Goal: Share content

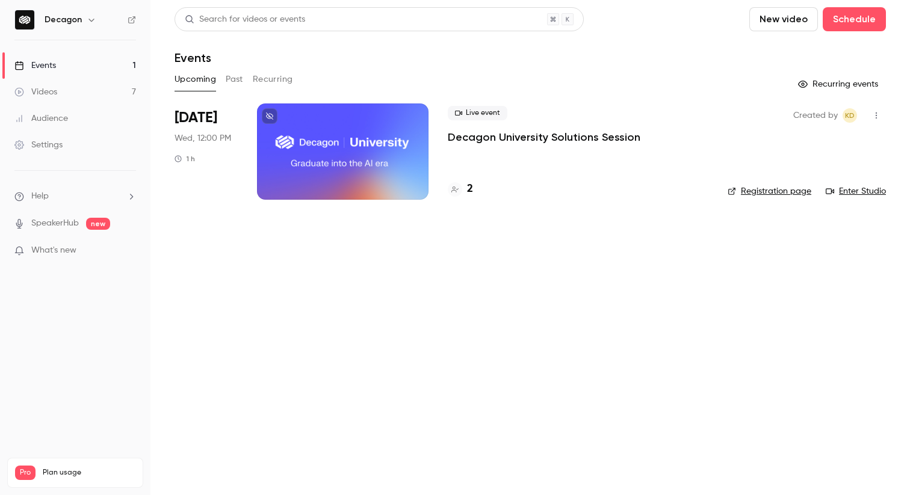
click at [110, 92] on link "Videos 7" at bounding box center [75, 92] width 150 height 26
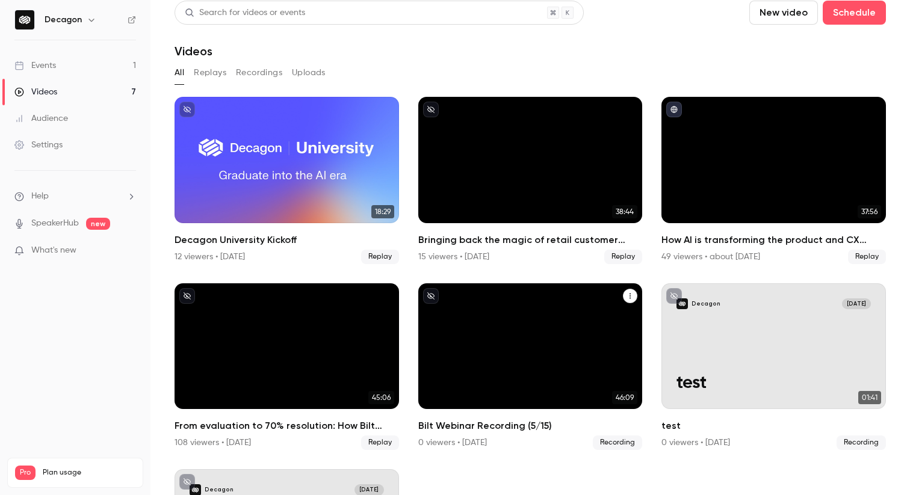
scroll to position [7, 0]
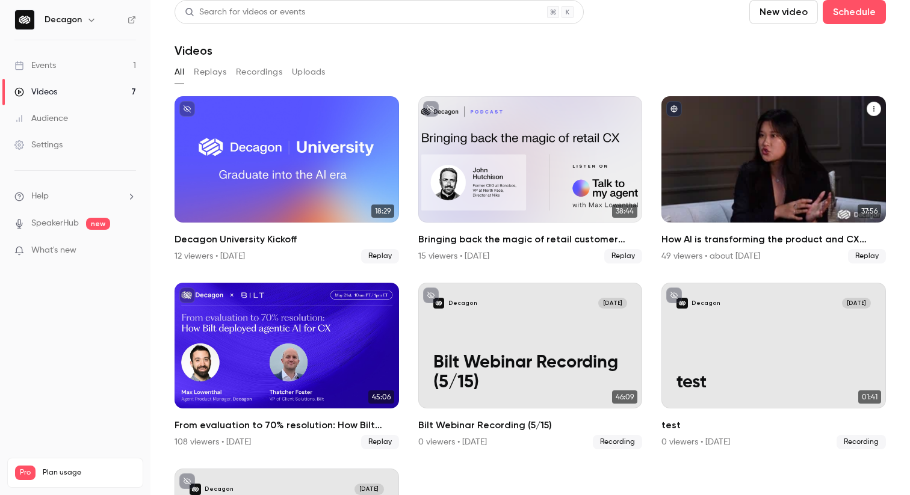
click at [765, 201] on div "How AI is transforming the product and CX partnership" at bounding box center [773, 159] width 224 height 126
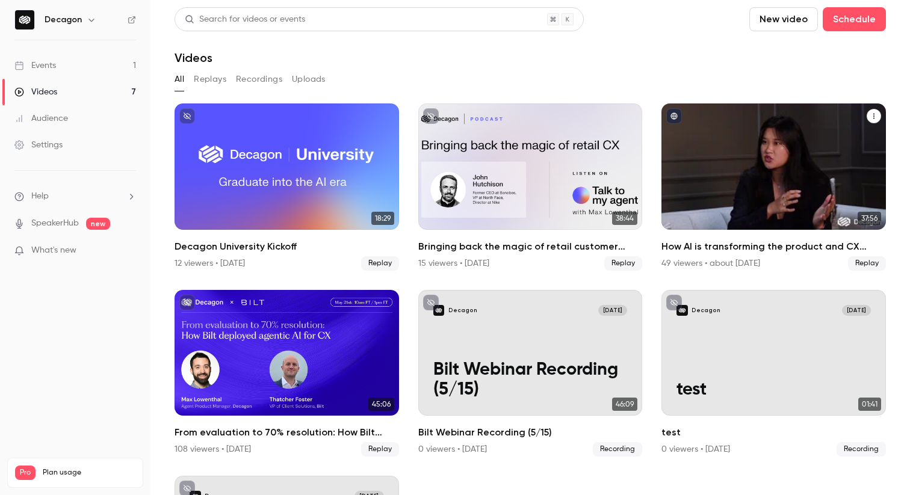
click at [875, 115] on icon "How AI is transforming the product and CX partnership" at bounding box center [873, 116] width 7 height 7
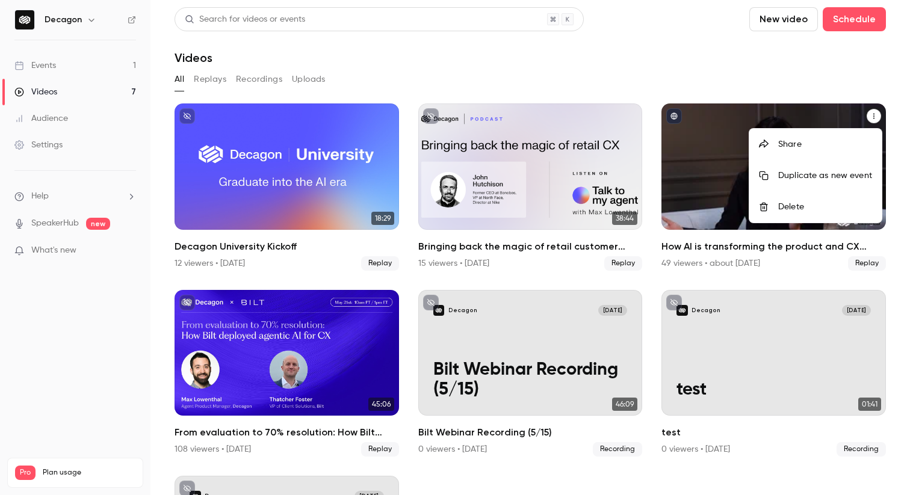
click at [799, 147] on div "Share" at bounding box center [825, 144] width 94 height 12
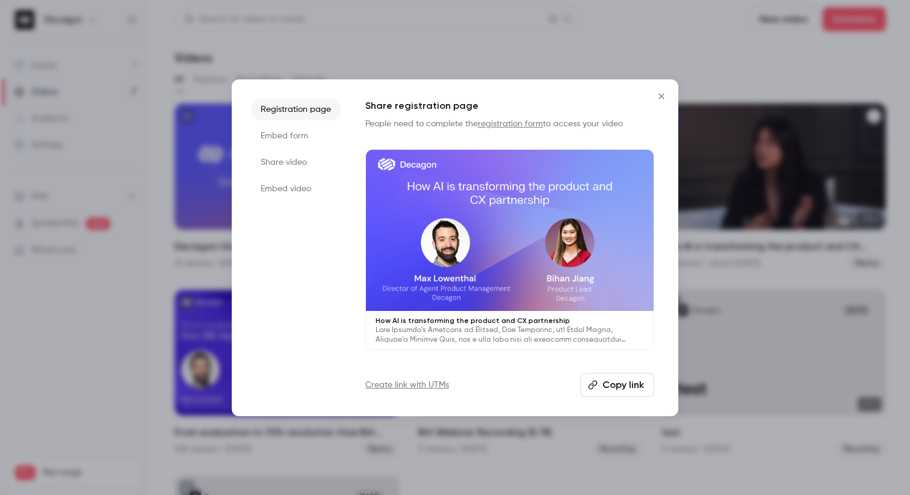
click at [613, 384] on button "Copy link" at bounding box center [617, 385] width 74 height 24
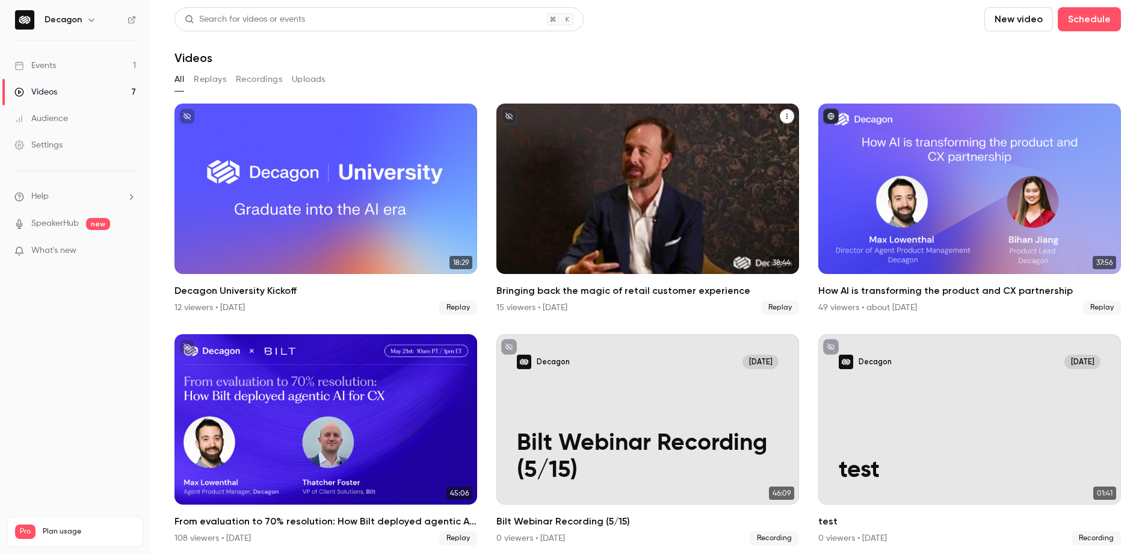
click at [783, 114] on icon "Bringing back the magic of retail customer experience" at bounding box center [786, 116] width 7 height 7
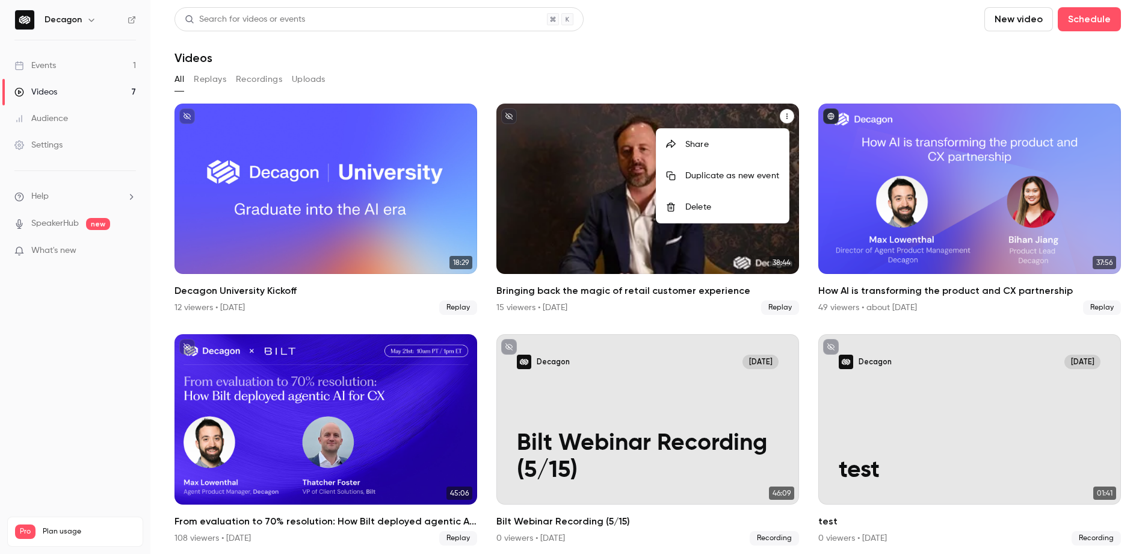
click at [736, 146] on div "Share" at bounding box center [732, 144] width 94 height 12
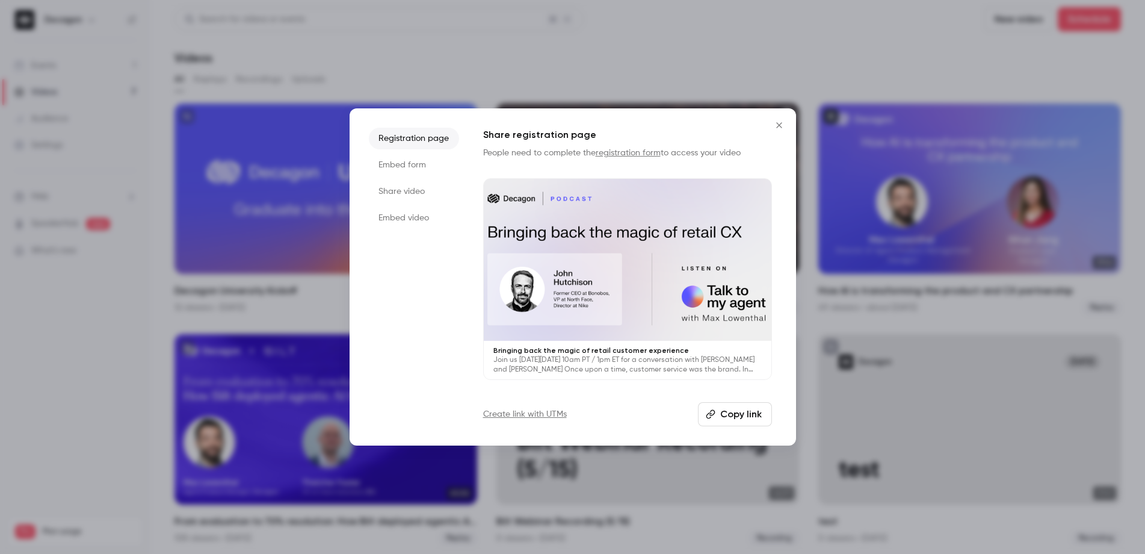
click at [735, 415] on button "Copy link" at bounding box center [735, 414] width 74 height 24
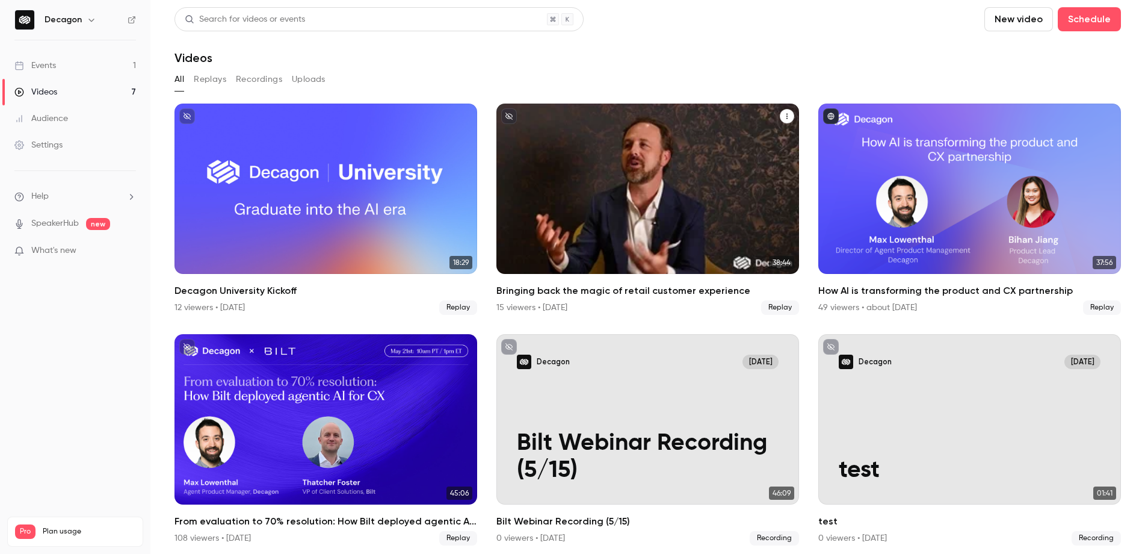
click at [783, 116] on icon "Bringing back the magic of retail customer experience" at bounding box center [786, 116] width 7 height 7
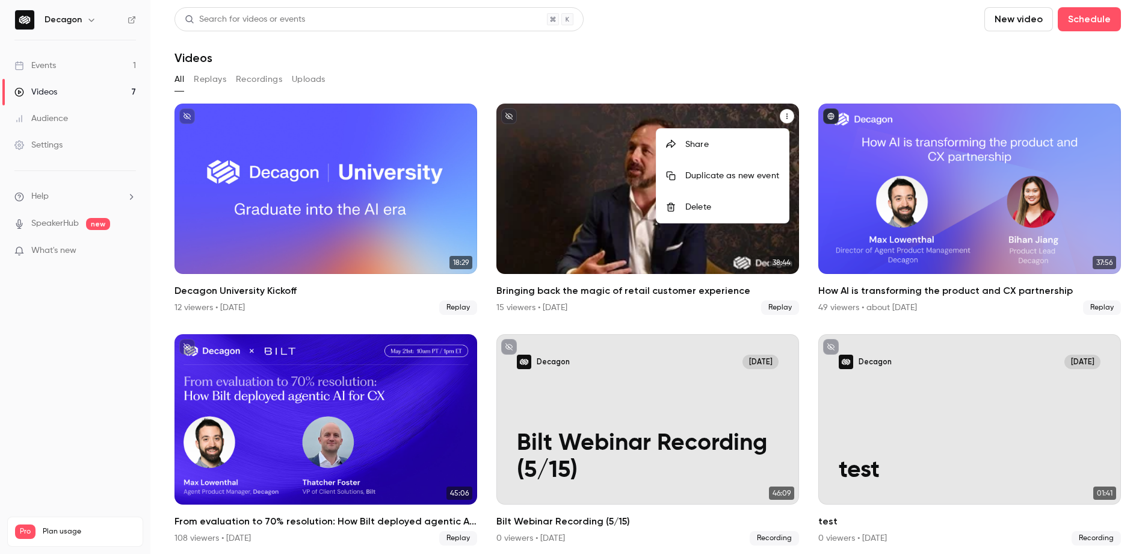
click at [734, 147] on div "Share" at bounding box center [732, 144] width 94 height 12
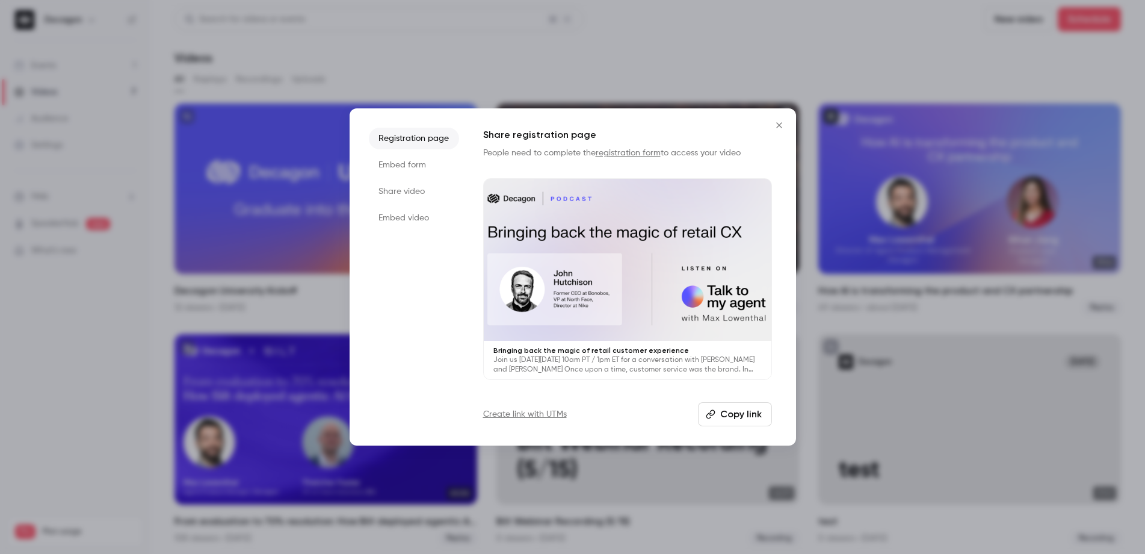
click at [718, 418] on button "Copy link" at bounding box center [735, 414] width 74 height 24
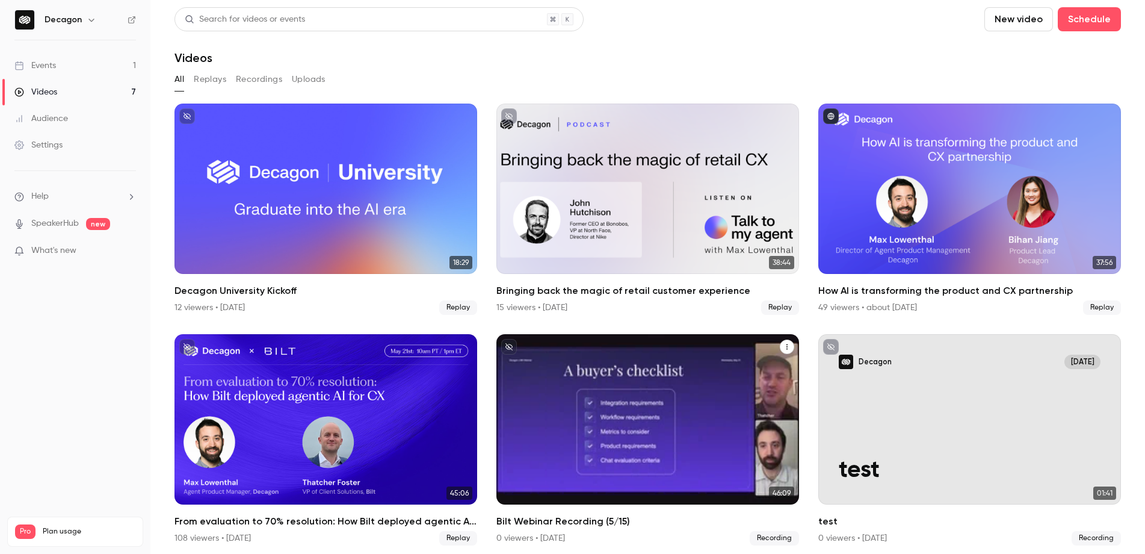
click at [785, 343] on button "Bilt Webinar Recording (5/15)" at bounding box center [787, 346] width 14 height 14
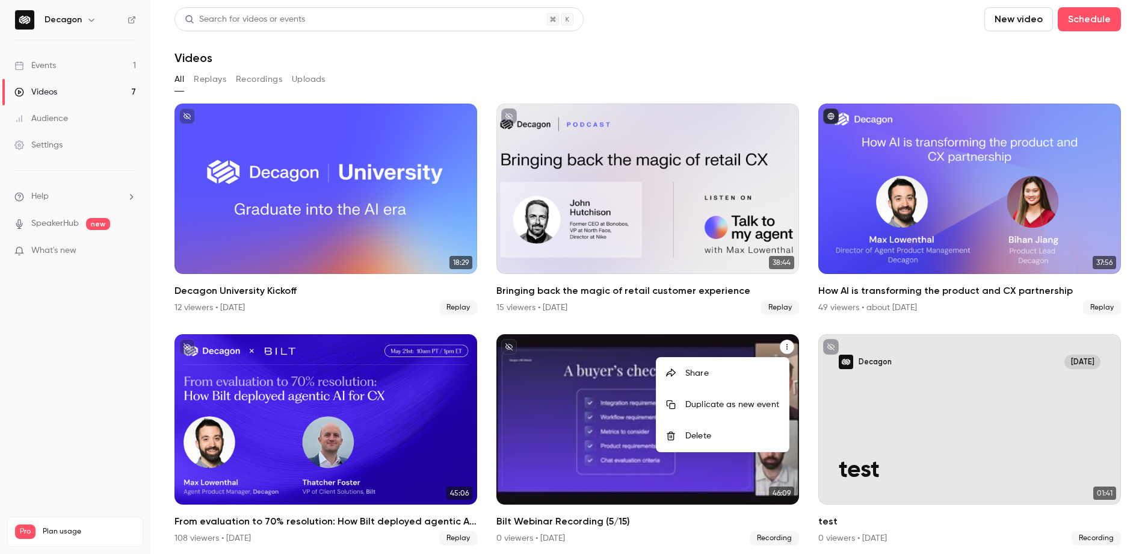
click at [732, 373] on div "Share" at bounding box center [732, 373] width 94 height 12
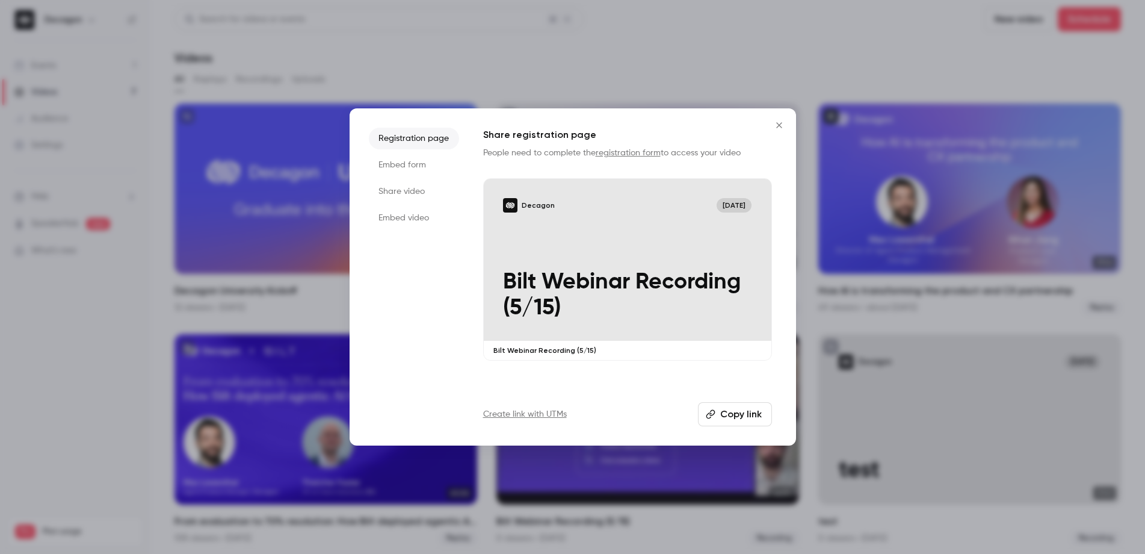
click at [738, 416] on button "Copy link" at bounding box center [735, 414] width 74 height 24
click at [415, 191] on li "Share video" at bounding box center [414, 192] width 90 height 22
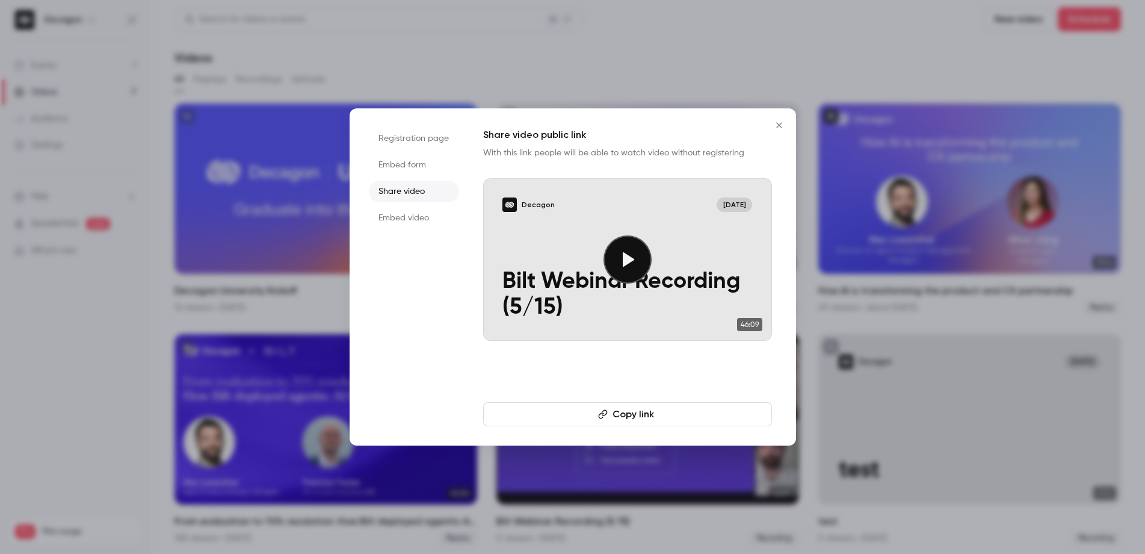
click at [617, 415] on button "Copy link" at bounding box center [627, 414] width 289 height 24
click at [779, 128] on icon "Close" at bounding box center [779, 125] width 14 height 10
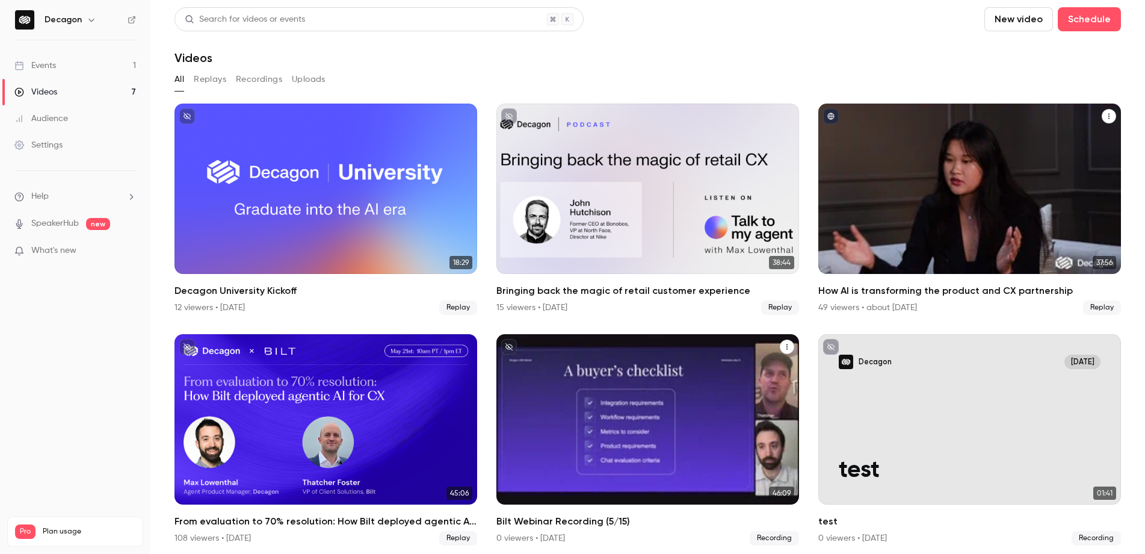
click at [909, 116] on icon "How AI is transforming the product and CX partnership" at bounding box center [1108, 116] width 7 height 7
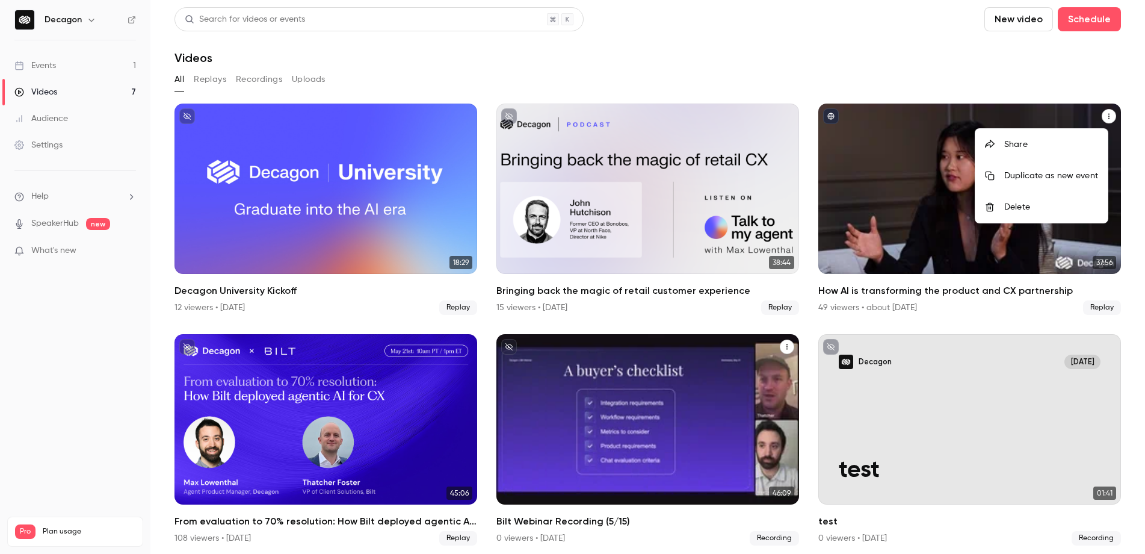
click at [909, 146] on div "Share" at bounding box center [1051, 144] width 94 height 12
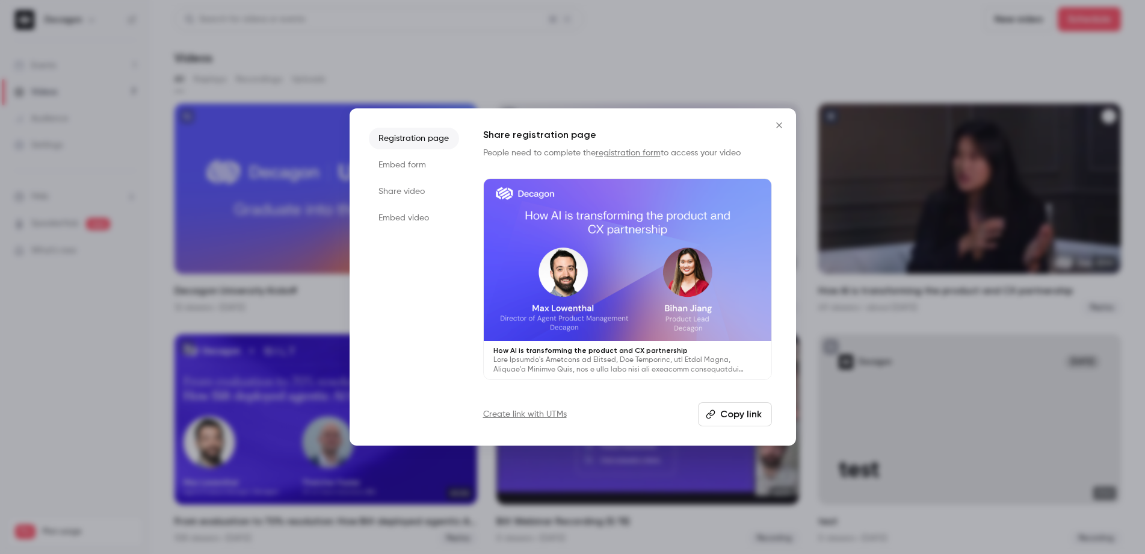
click at [400, 191] on li "Share video" at bounding box center [414, 192] width 90 height 22
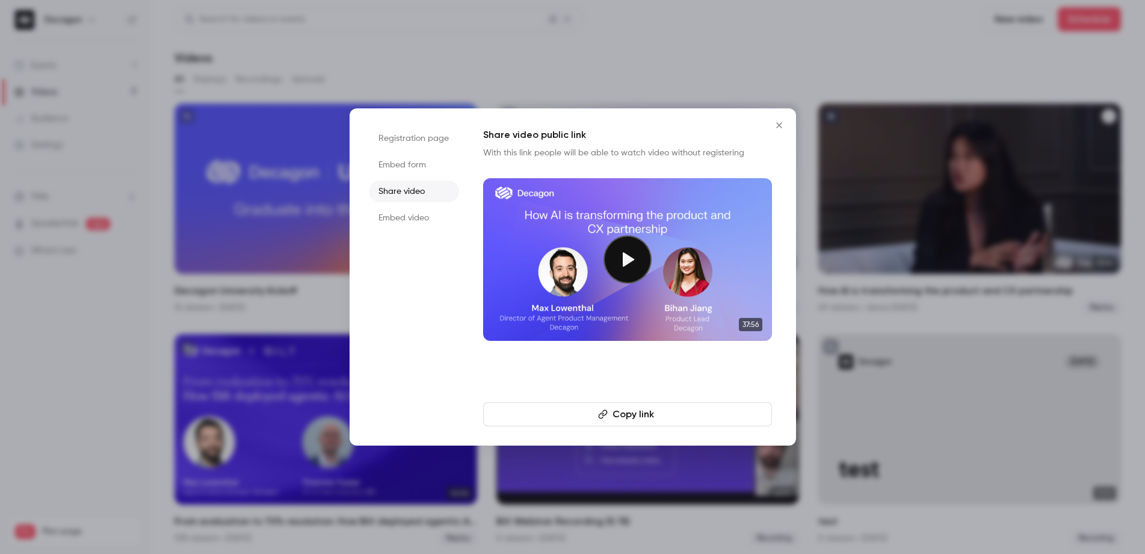
click at [610, 417] on button "Copy link" at bounding box center [627, 414] width 289 height 24
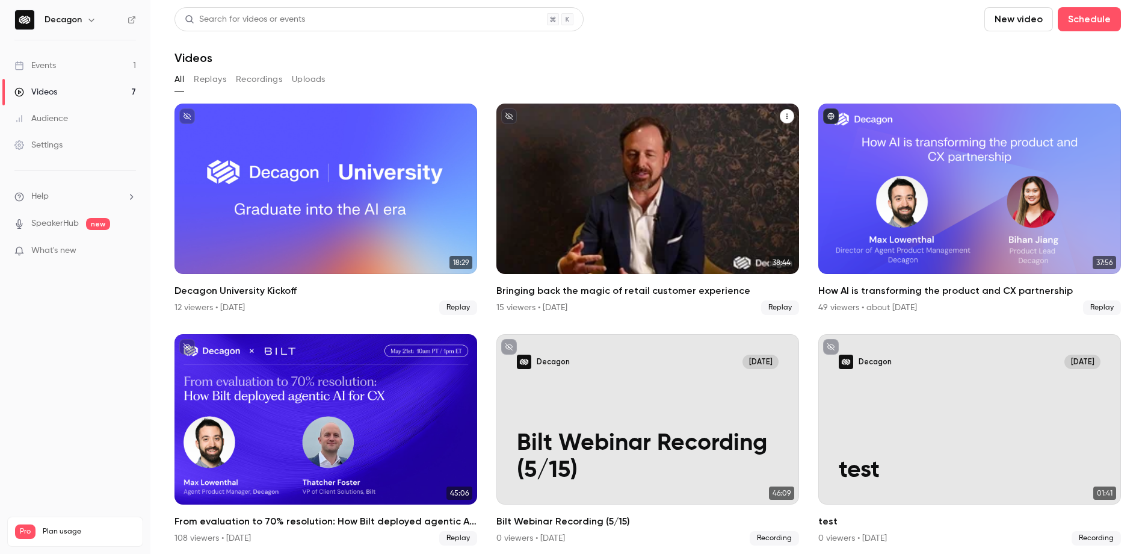
click at [783, 118] on icon "Bringing back the magic of retail customer experience" at bounding box center [786, 116] width 7 height 7
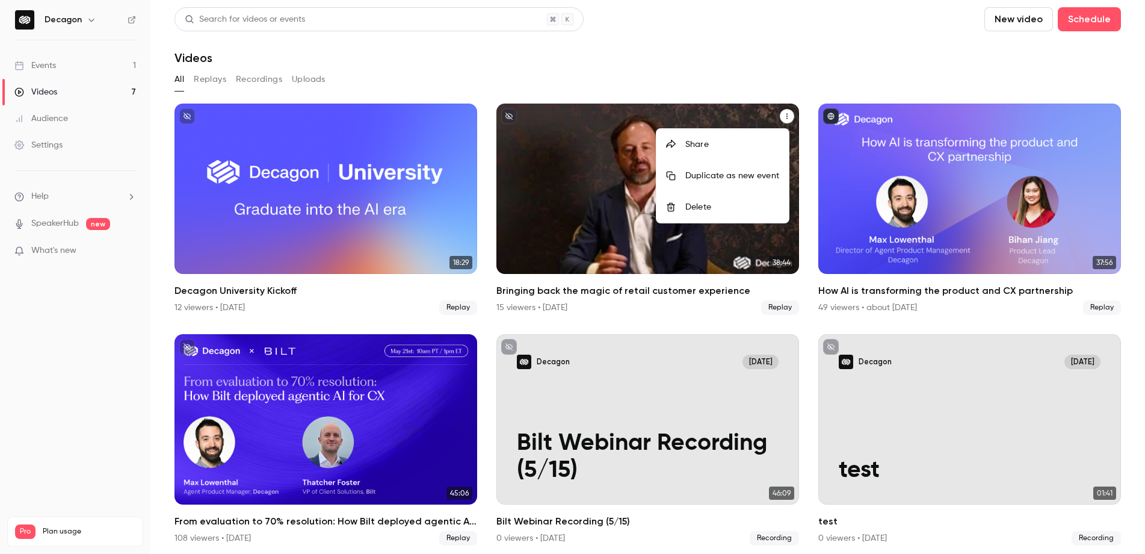
click at [721, 144] on div "Share" at bounding box center [732, 144] width 94 height 12
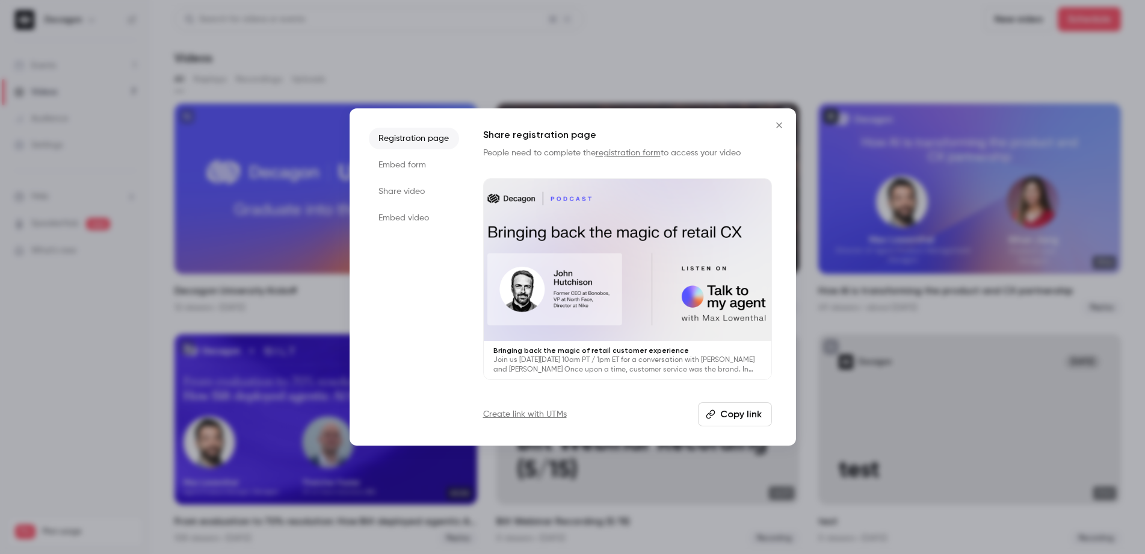
click at [404, 191] on li "Share video" at bounding box center [414, 192] width 90 height 22
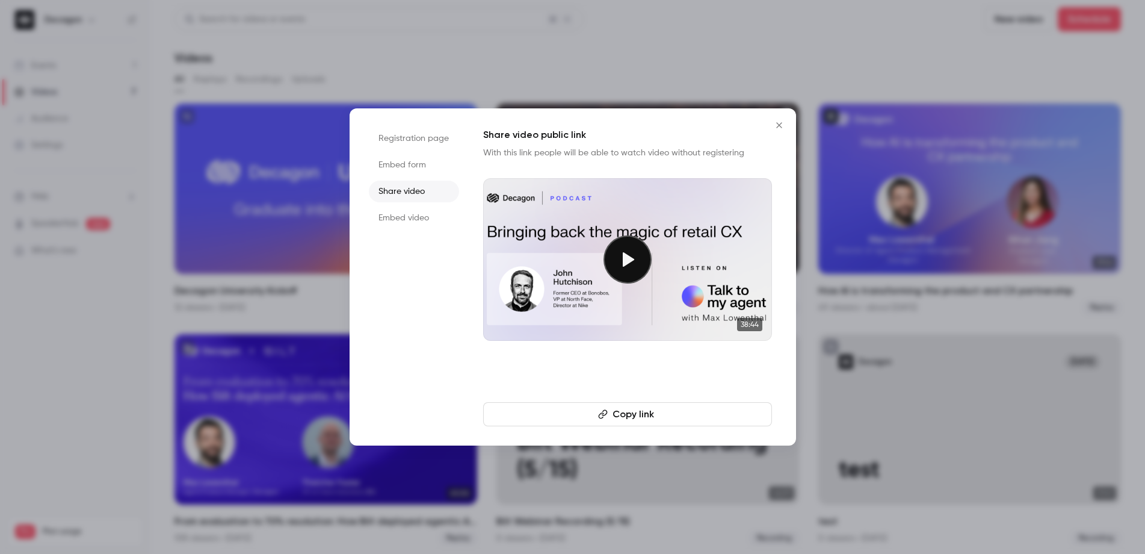
click at [619, 413] on button "Copy link" at bounding box center [627, 414] width 289 height 24
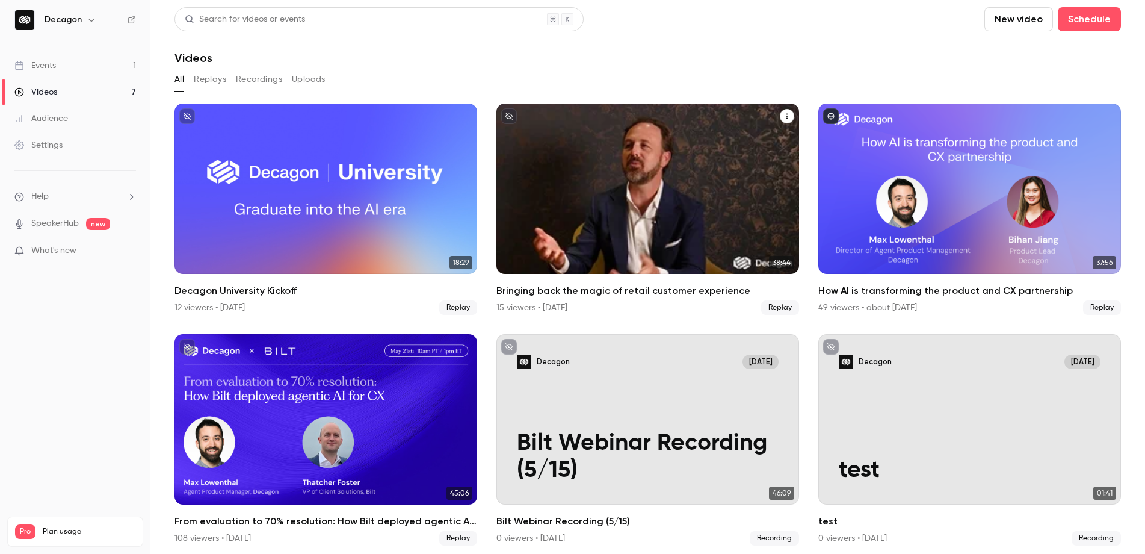
click at [783, 116] on icon "Bringing back the magic of retail customer experience" at bounding box center [786, 116] width 7 height 7
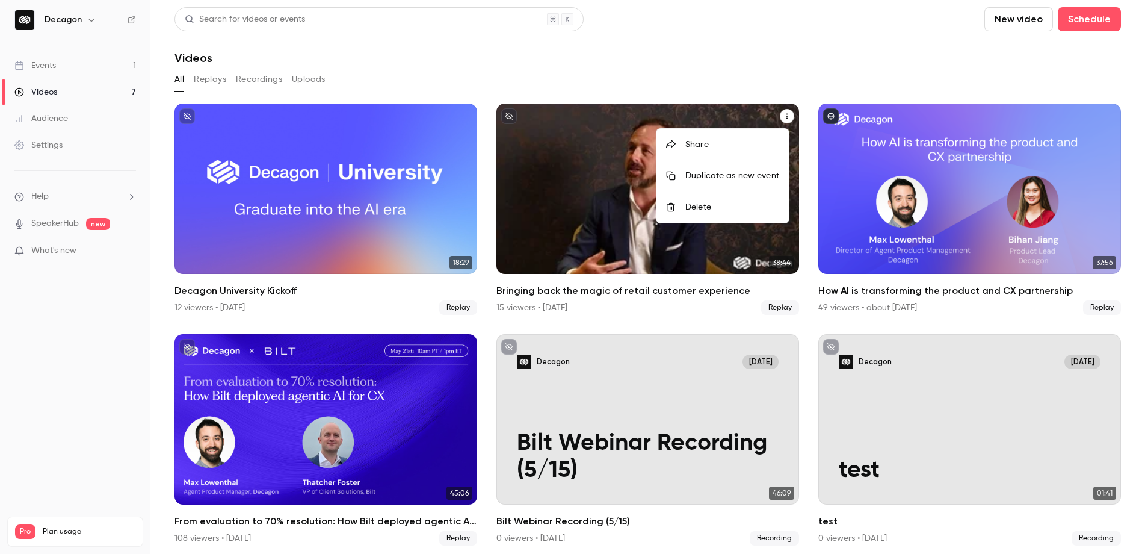
click at [711, 144] on div "Share" at bounding box center [732, 144] width 94 height 12
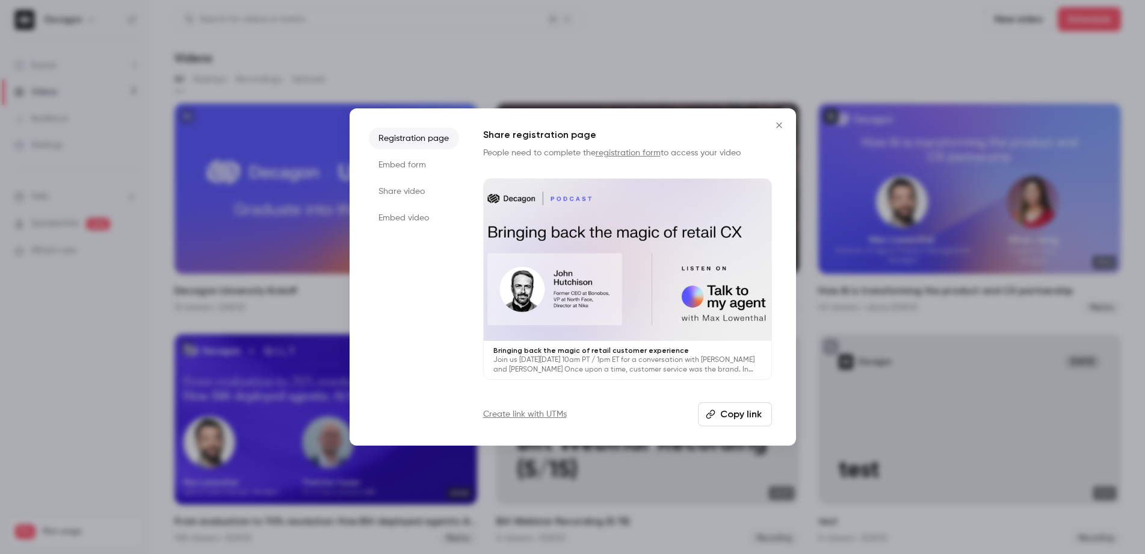
click at [412, 194] on li "Share video" at bounding box center [414, 192] width 90 height 22
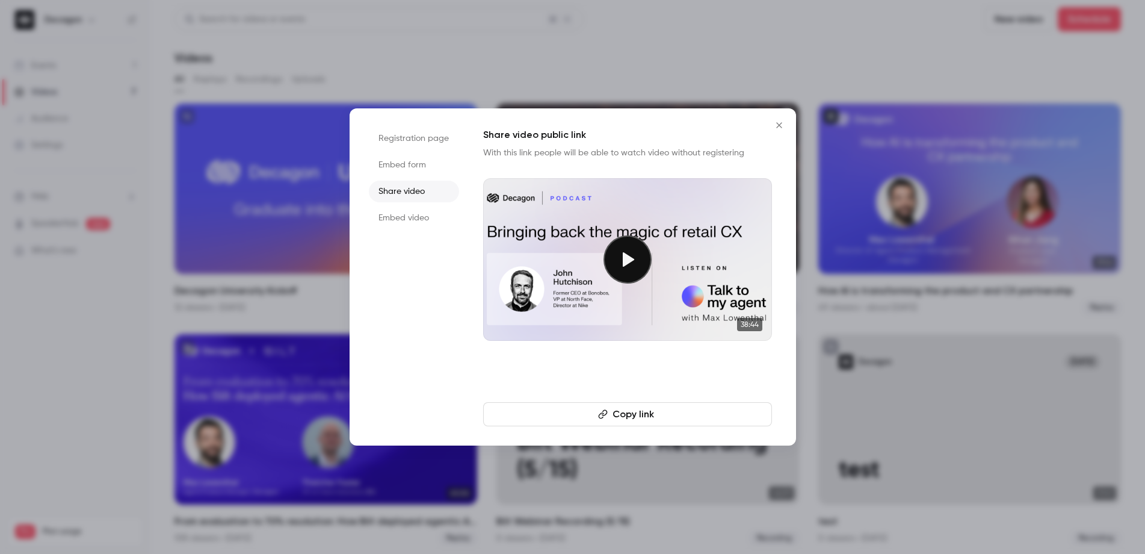
click at [625, 414] on button "Copy link" at bounding box center [627, 414] width 289 height 24
